Goal: Download file/media

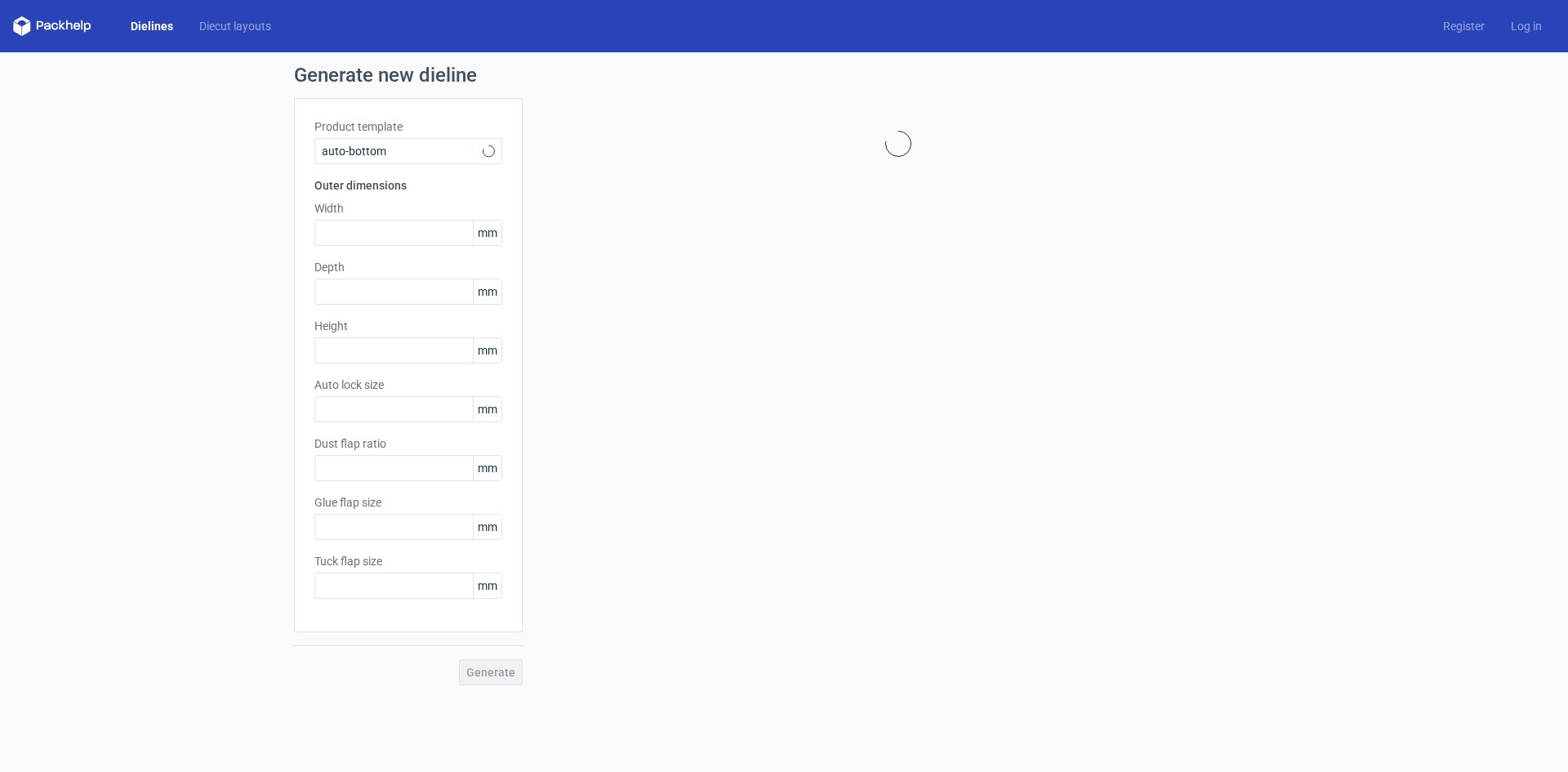
type input "1"
type input "0.8"
type input "10"
type input "12"
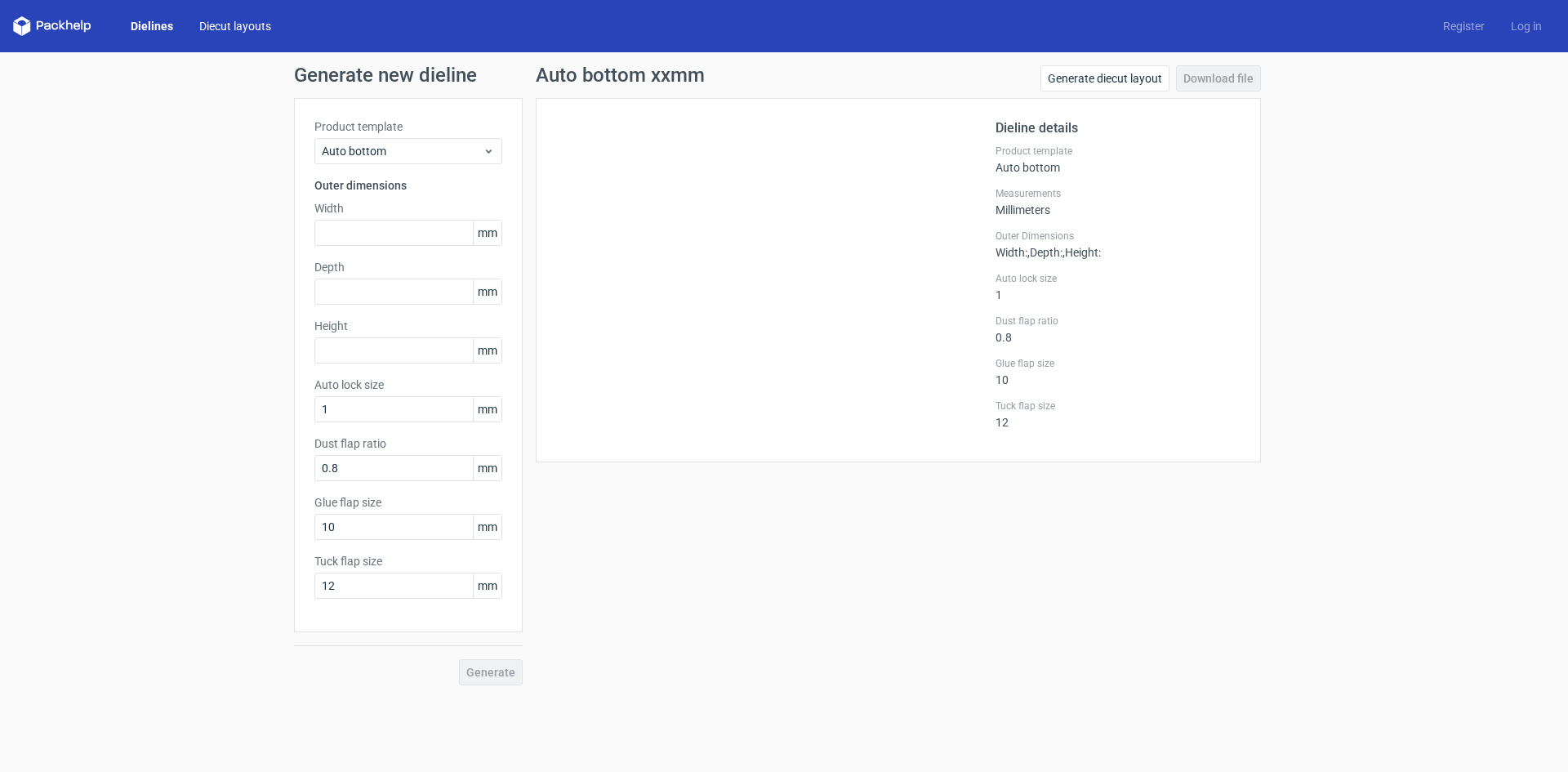
click at [206, 20] on link "Diecut layouts" at bounding box center [235, 25] width 98 height 16
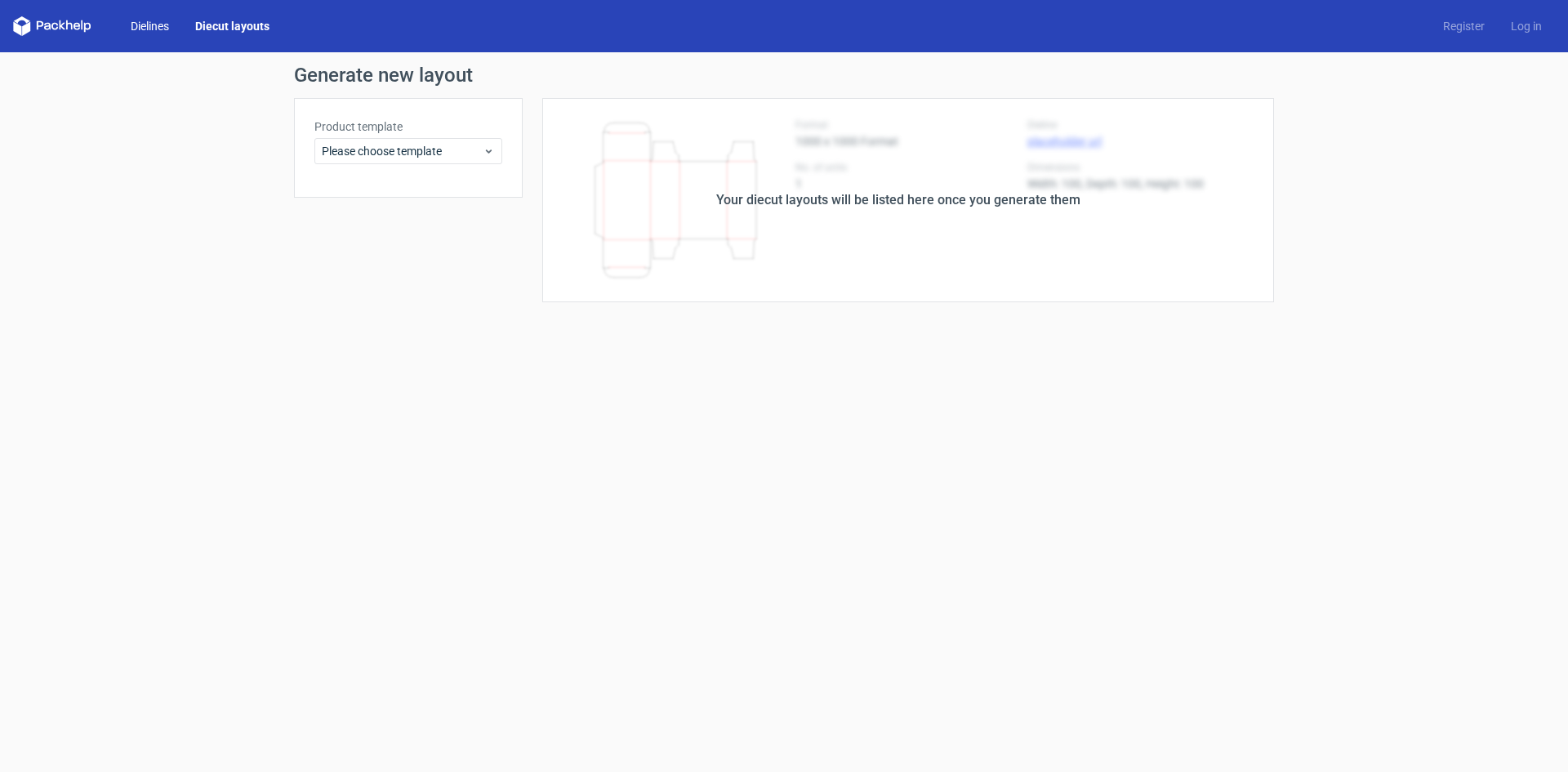
click at [149, 28] on link "Dielines" at bounding box center [150, 25] width 64 height 16
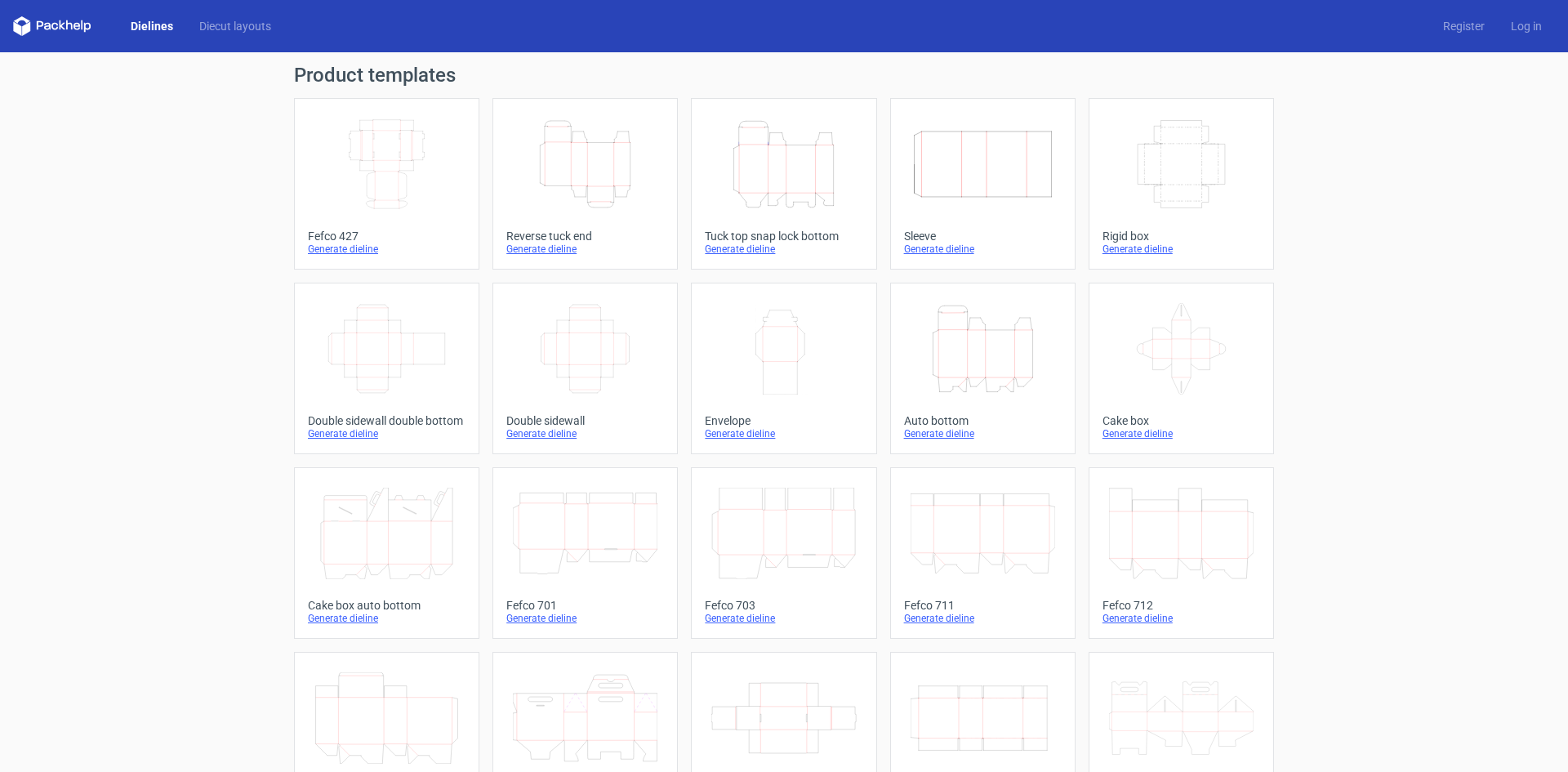
click at [795, 174] on icon "Height Depth Width" at bounding box center [784, 164] width 145 height 91
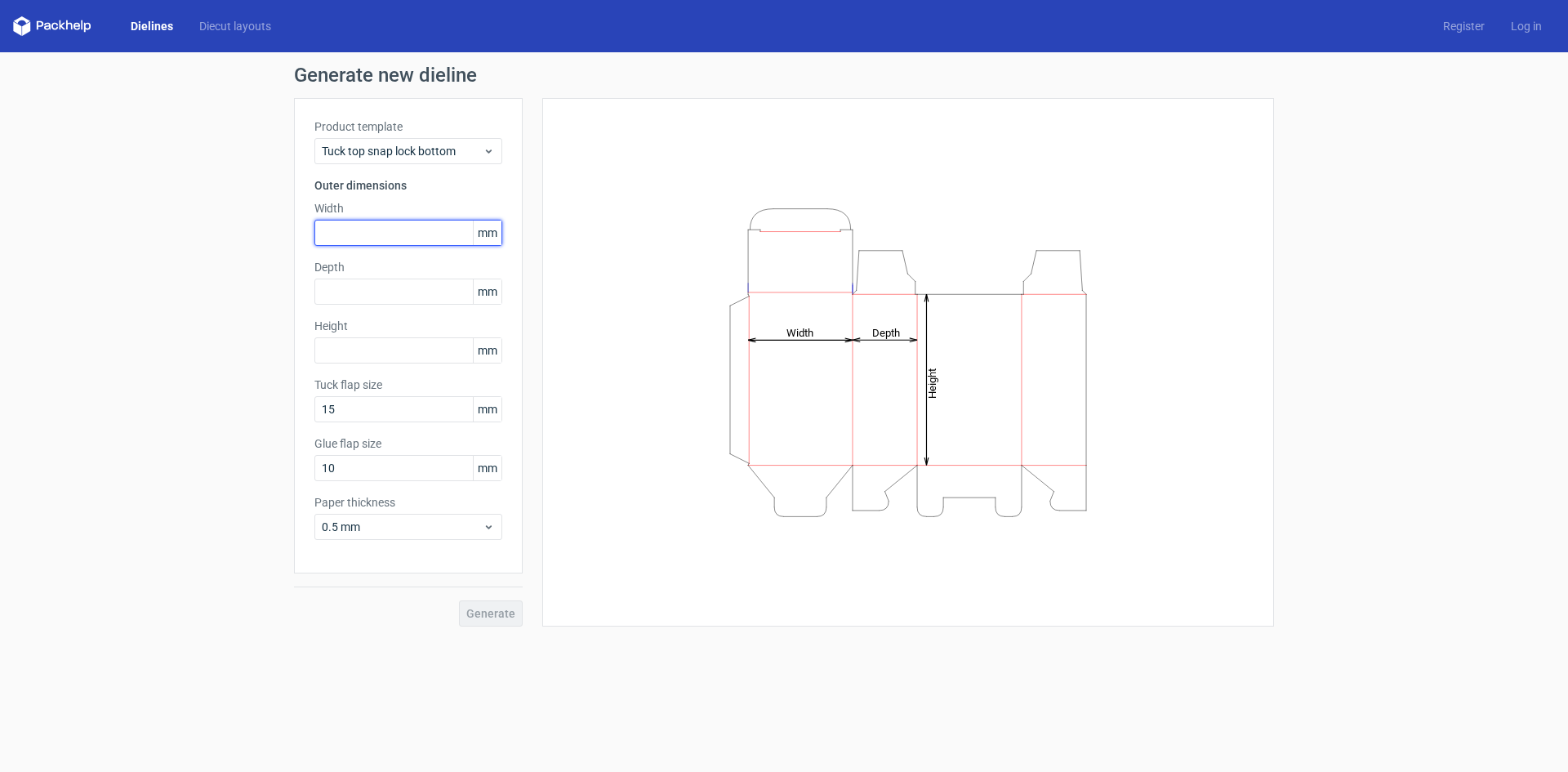
click at [426, 227] on input "text" at bounding box center [409, 233] width 188 height 26
type input "102"
type input "159"
type input "22"
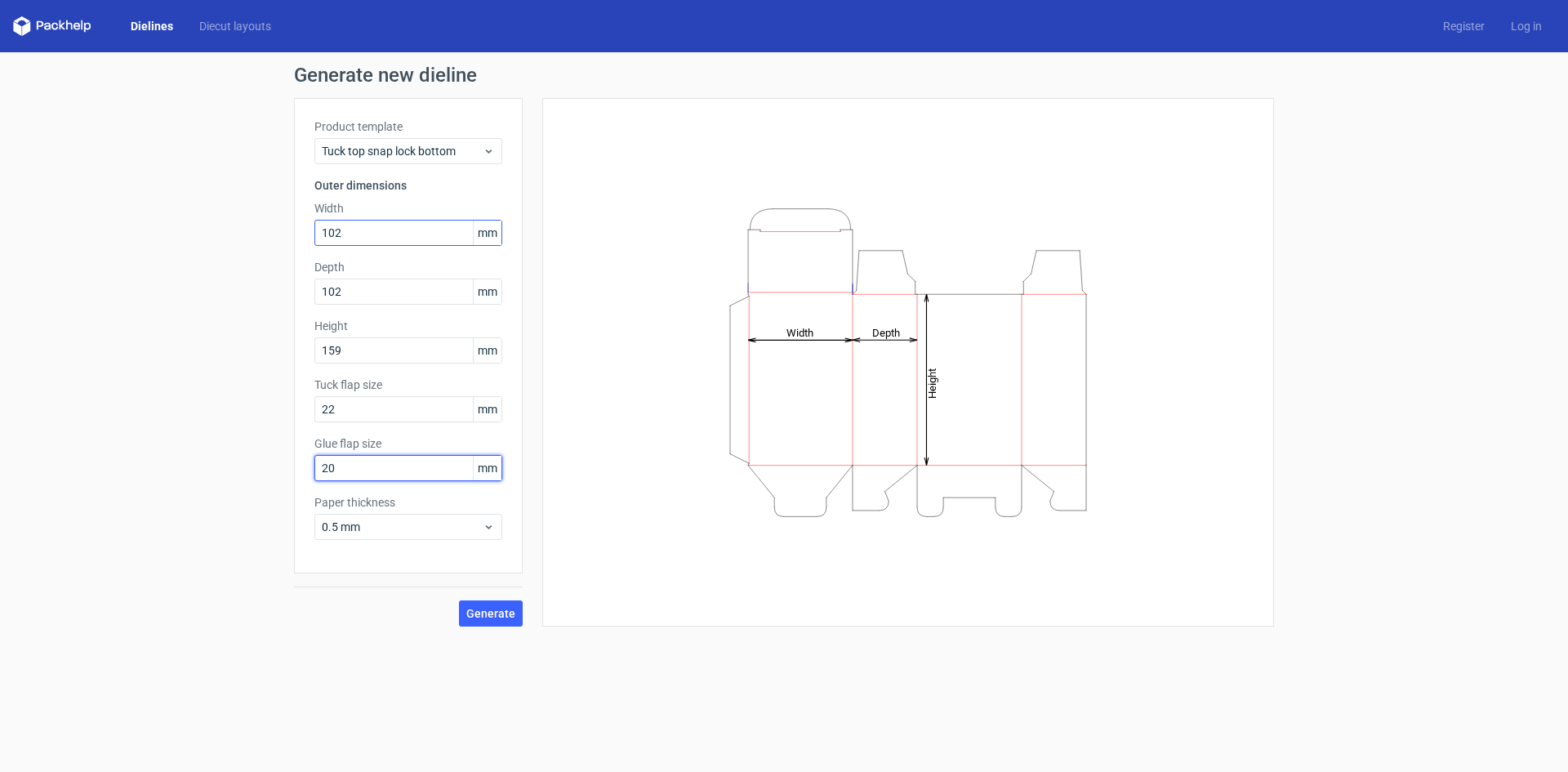
type input "20"
click at [509, 622] on button "Generate" at bounding box center [490, 613] width 63 height 26
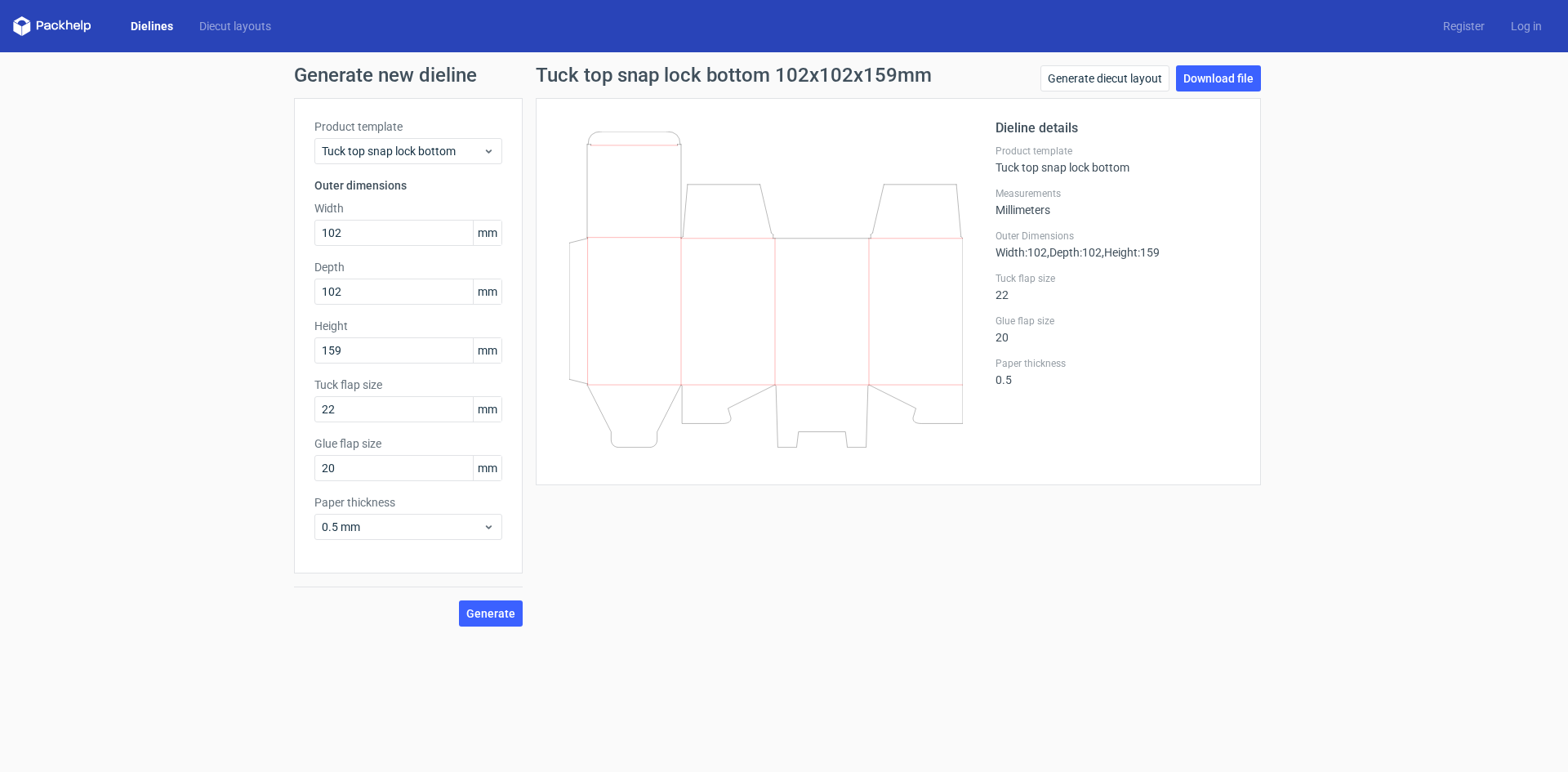
click at [596, 208] on icon at bounding box center [766, 289] width 393 height 316
drag, startPoint x: 596, startPoint y: 208, endPoint x: 726, endPoint y: 152, distance: 141.5
click at [726, 152] on icon at bounding box center [766, 289] width 393 height 316
click at [1211, 75] on link "Download file" at bounding box center [1219, 78] width 85 height 26
click at [393, 223] on input "102" at bounding box center [409, 233] width 188 height 26
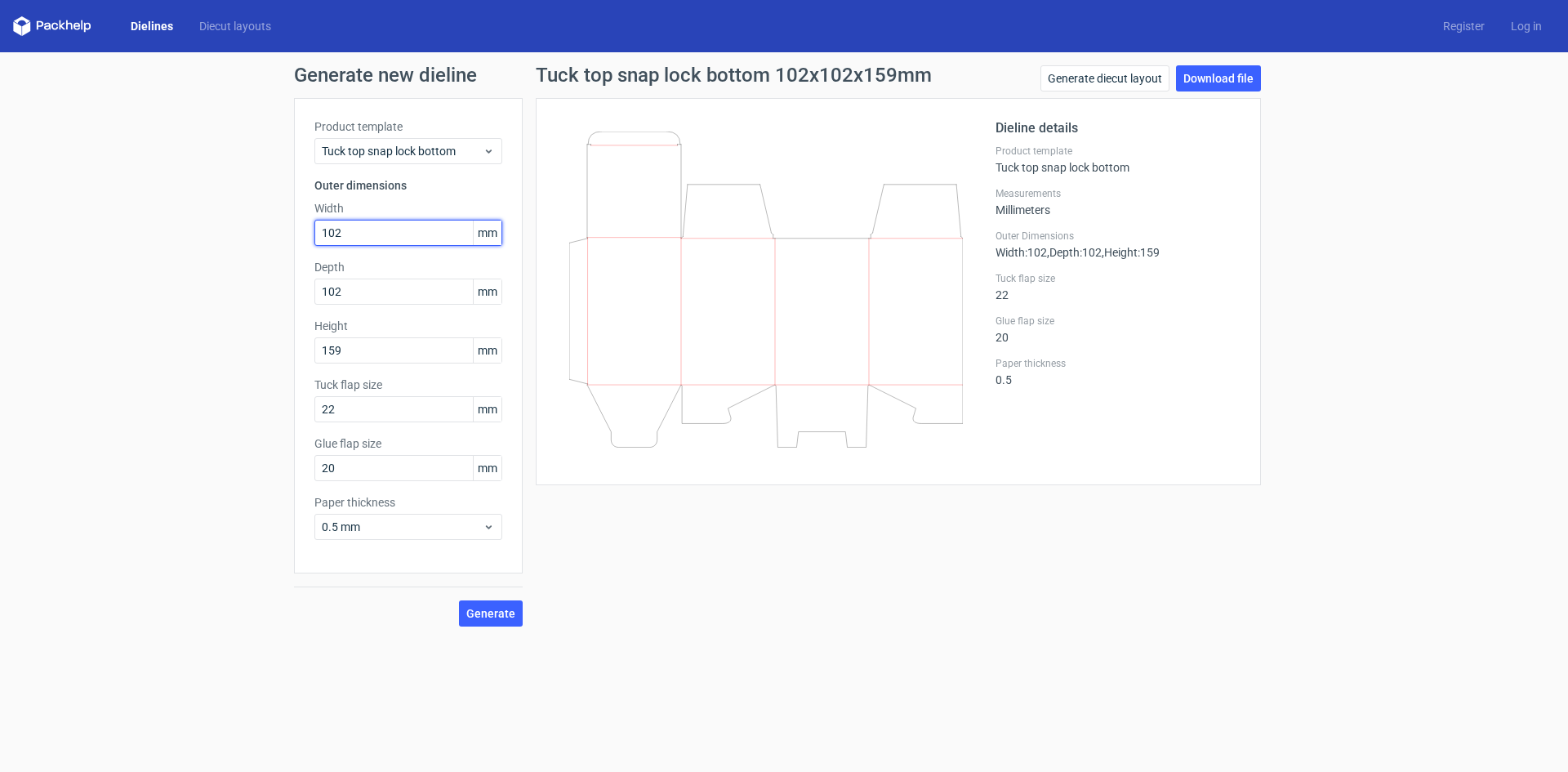
click at [393, 223] on input "102" at bounding box center [409, 233] width 188 height 26
type input "140"
type input "2"
type input "140"
type input "204"
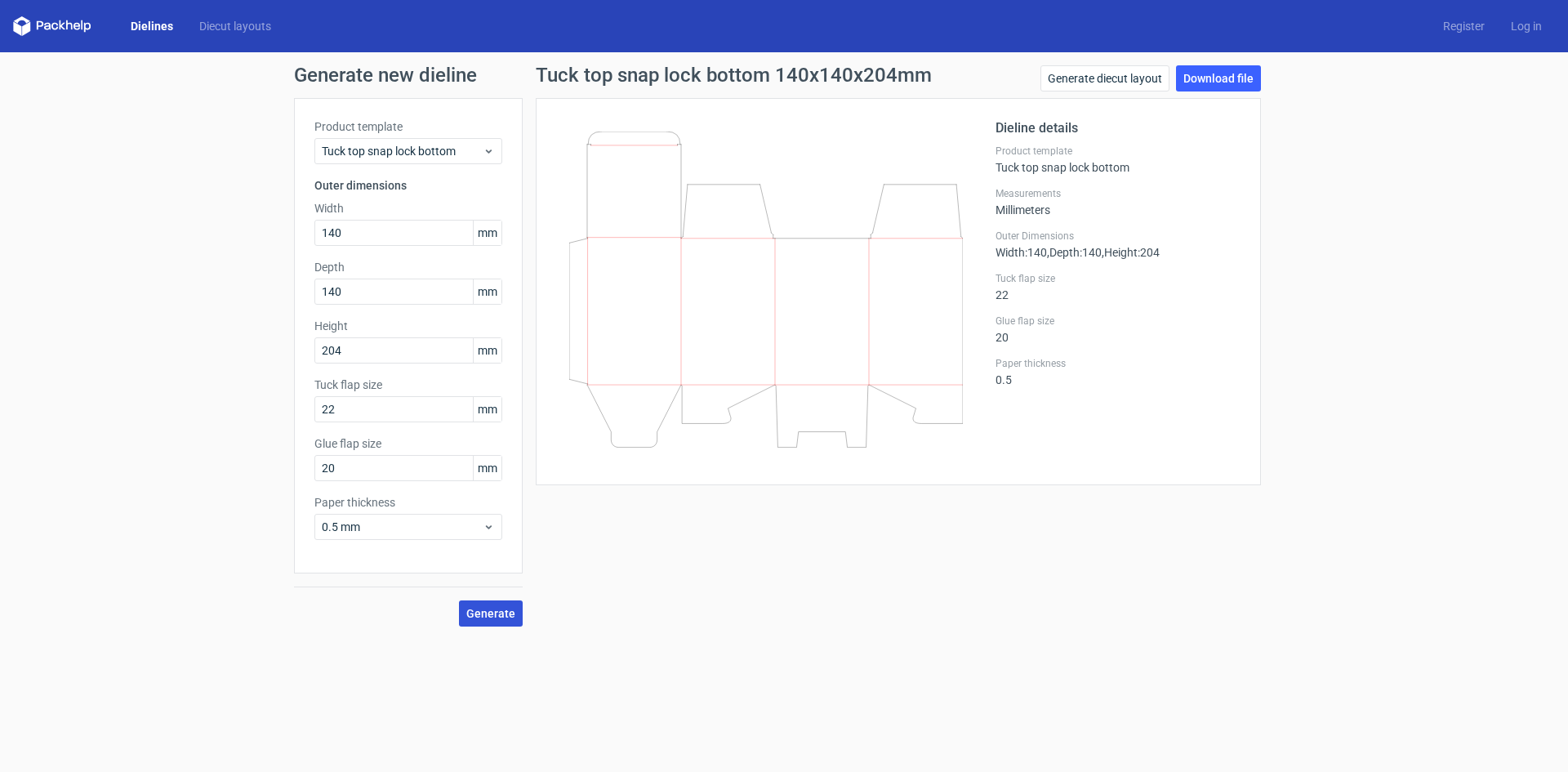
click at [512, 622] on button "Generate" at bounding box center [490, 613] width 63 height 26
click at [392, 405] on input "22" at bounding box center [409, 409] width 188 height 26
type input "30"
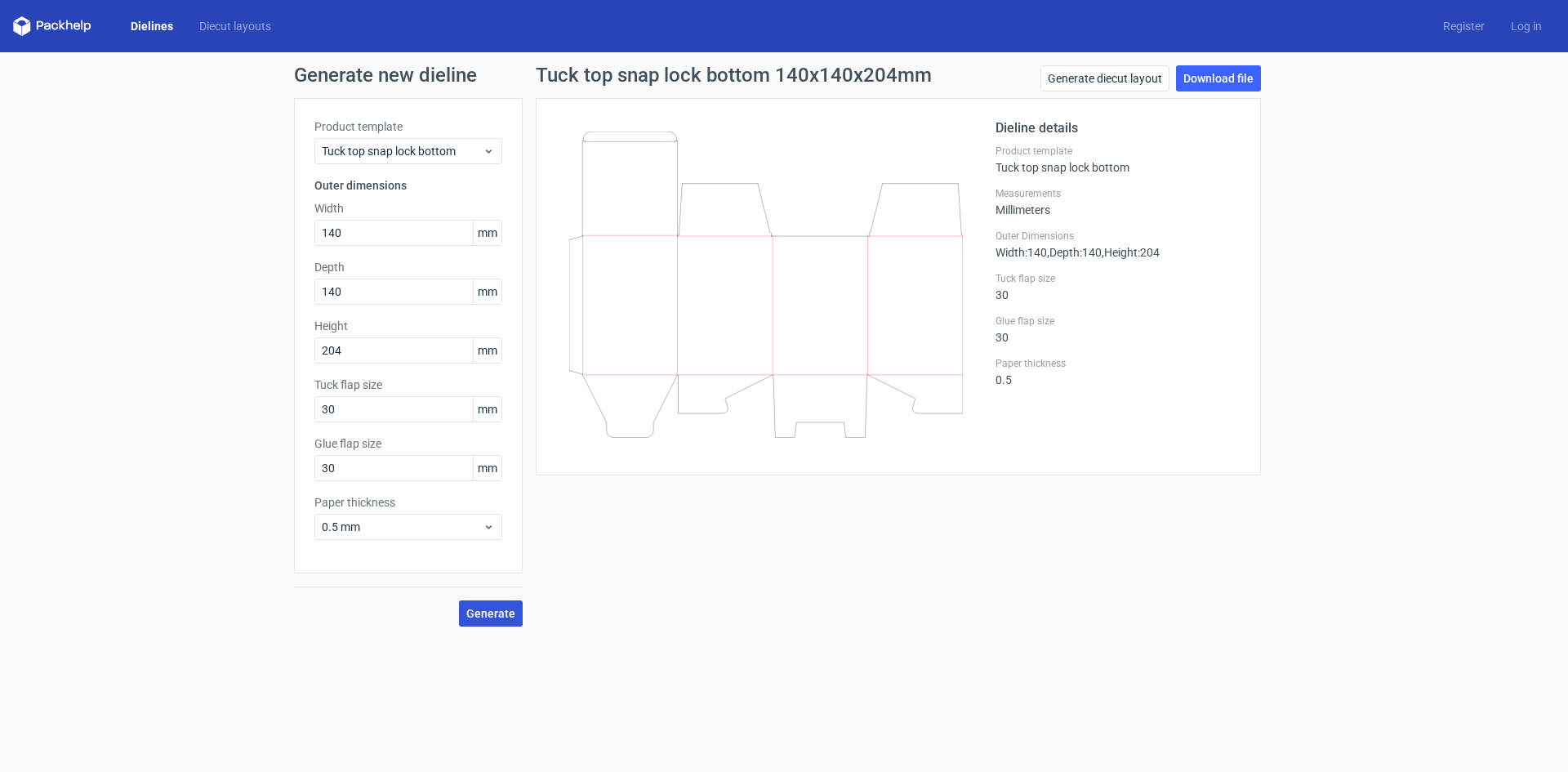
click at [509, 613] on span "Generate" at bounding box center [491, 614] width 49 height 12
click at [1213, 85] on link "Download file" at bounding box center [1219, 78] width 85 height 26
click at [358, 238] on input "140" at bounding box center [409, 233] width 188 height 26
type input "119"
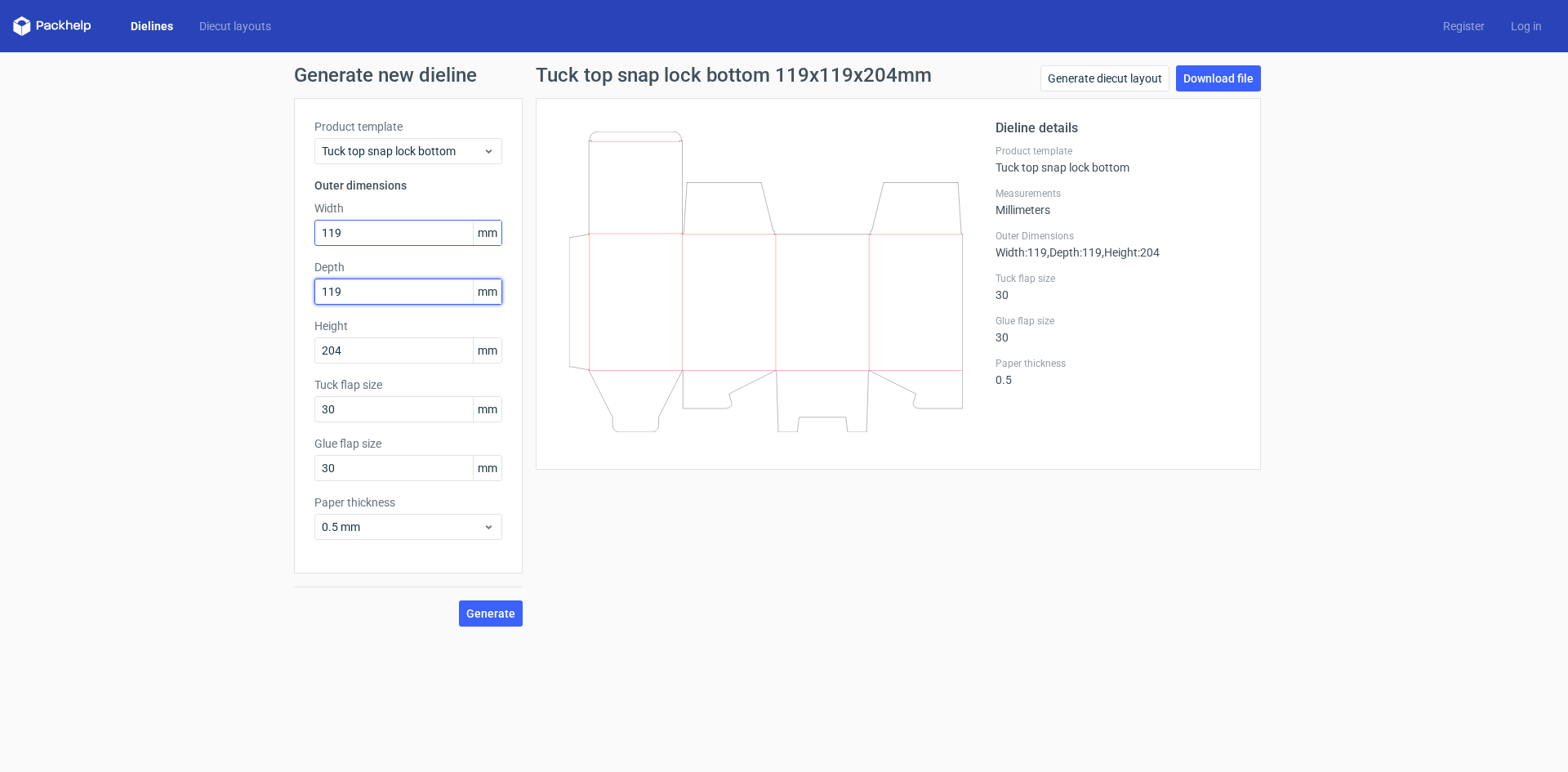
type input "119"
type input "188"
type input "24"
click at [492, 608] on span "Generate" at bounding box center [491, 614] width 49 height 12
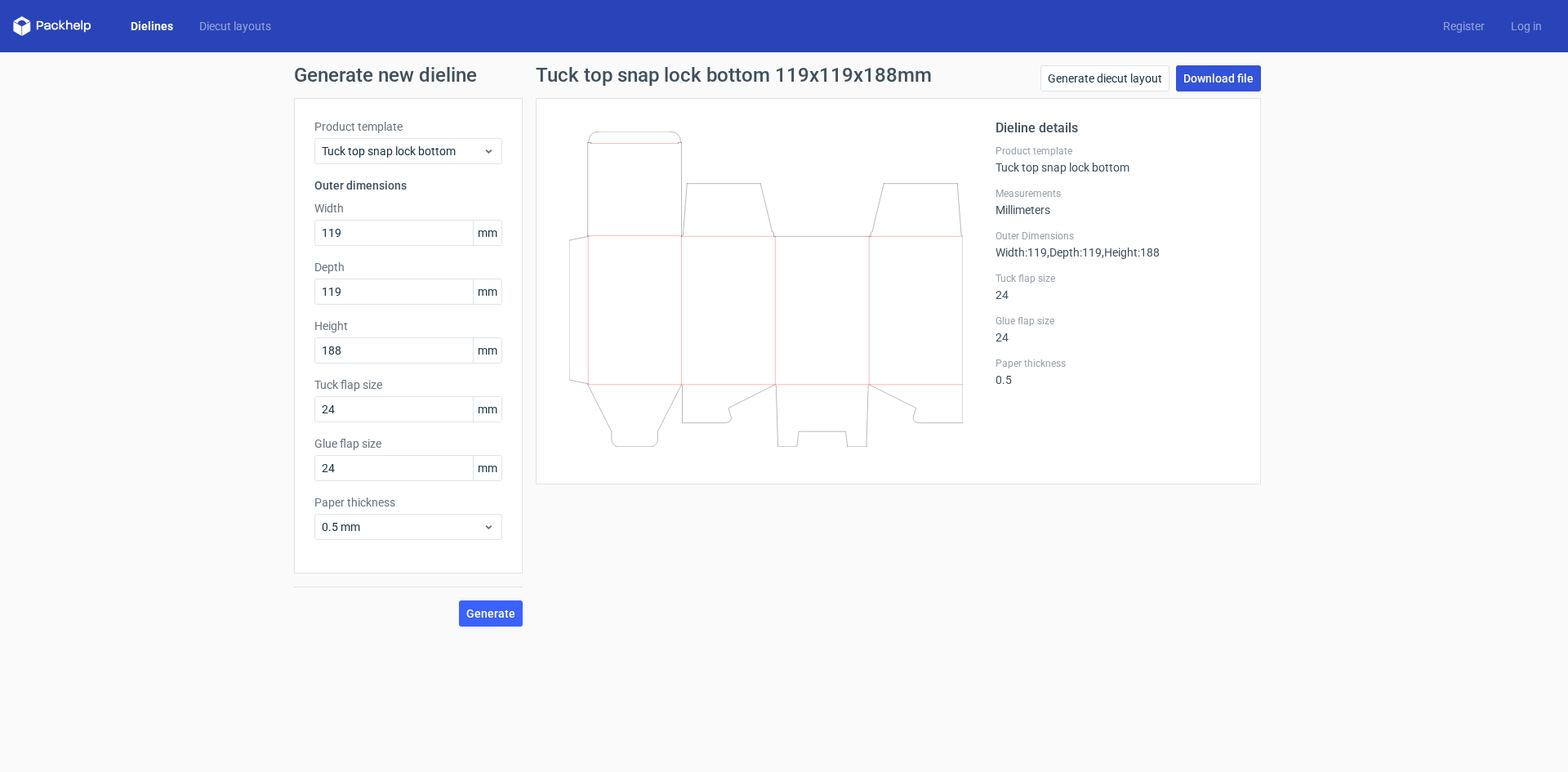
click at [1227, 76] on link "Download file" at bounding box center [1219, 78] width 85 height 26
